Goal: Navigation & Orientation: Go to known website

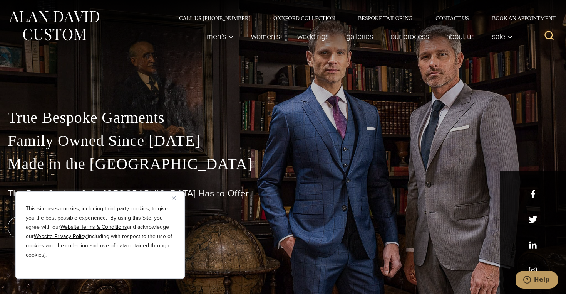
click at [171, 197] on div "This site uses cookies, including third party cookies, to give you the best pos…" at bounding box center [100, 234] width 170 height 87
click at [175, 197] on img "Close" at bounding box center [173, 197] width 3 height 3
